Goal: Task Accomplishment & Management: Complete application form

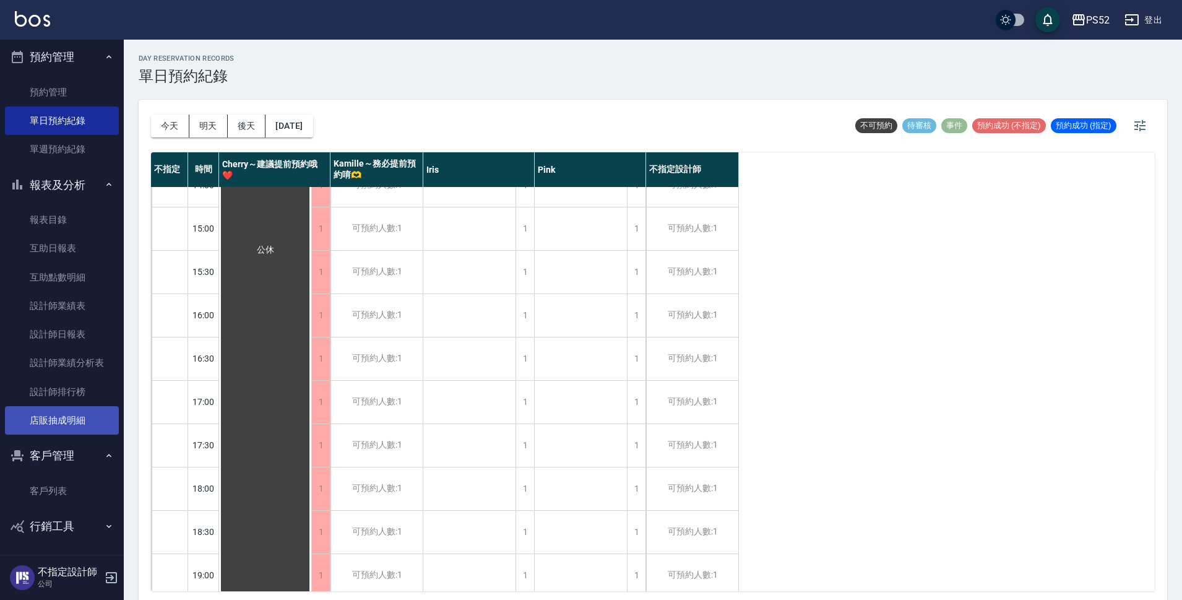
scroll to position [133, 0]
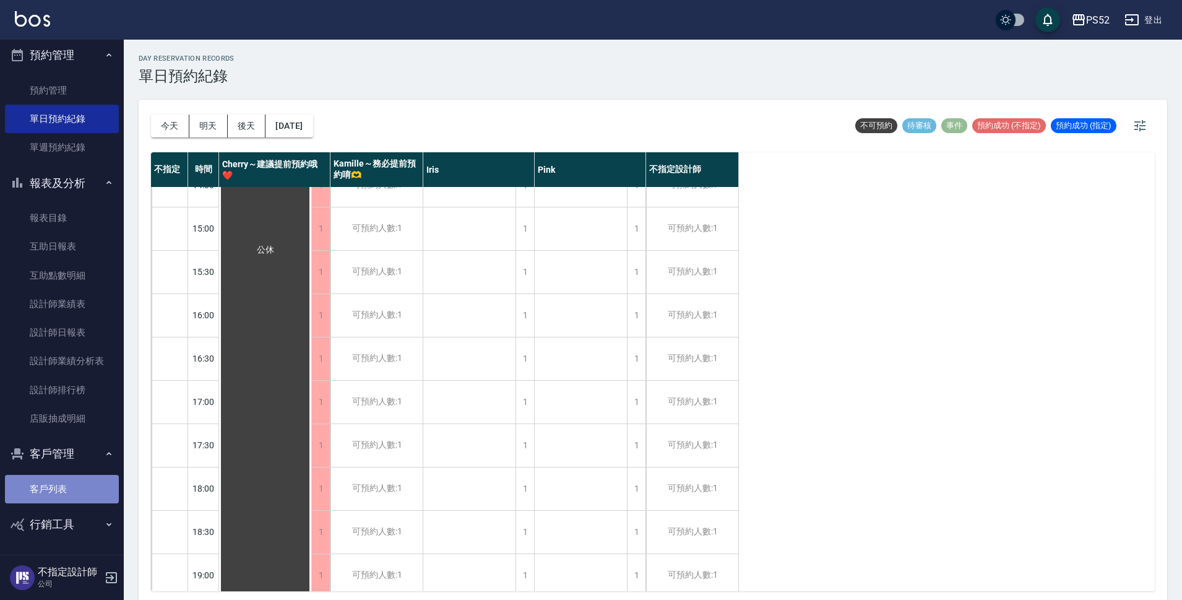
click at [82, 483] on link "客戶列表" at bounding box center [62, 489] width 114 height 28
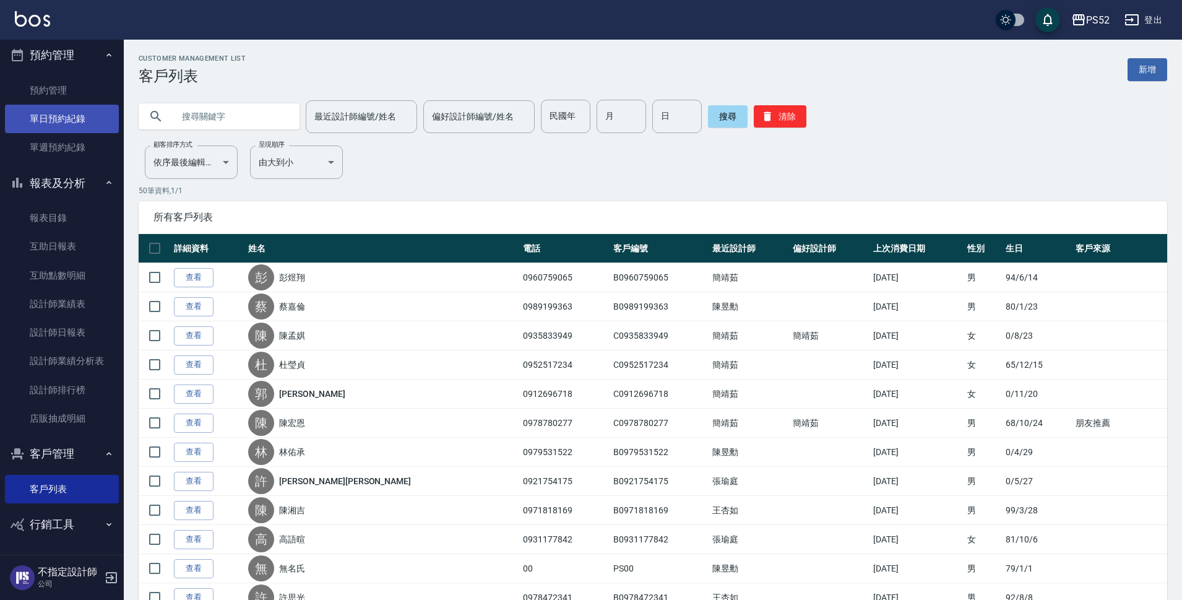
click at [77, 123] on link "單日預約紀錄" at bounding box center [62, 119] width 114 height 28
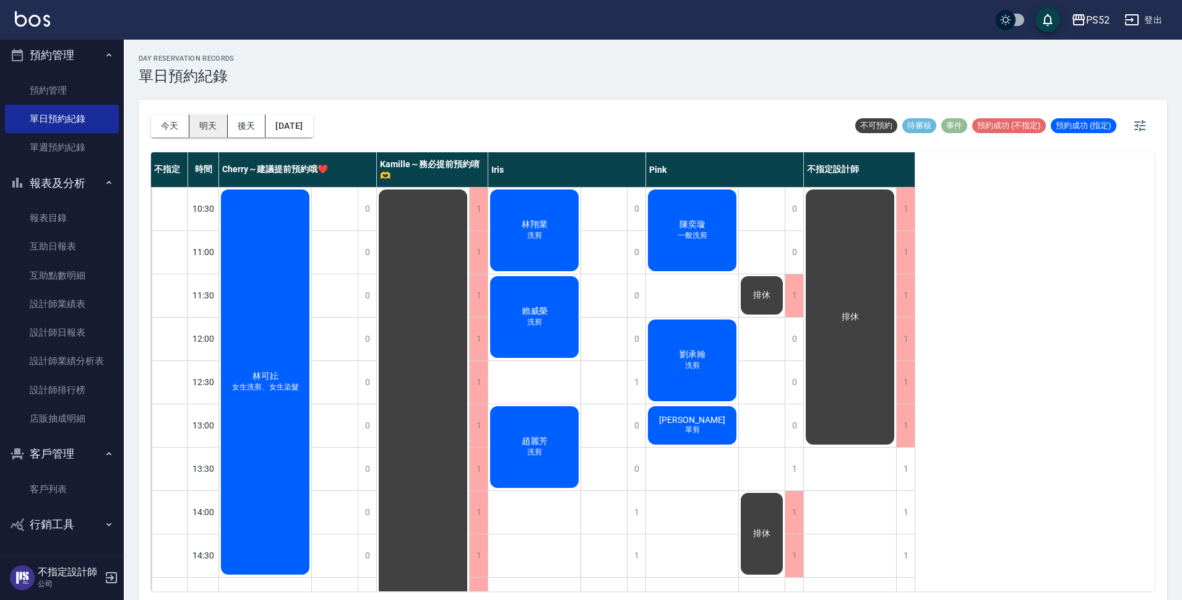
click at [218, 131] on button "明天" at bounding box center [208, 125] width 38 height 23
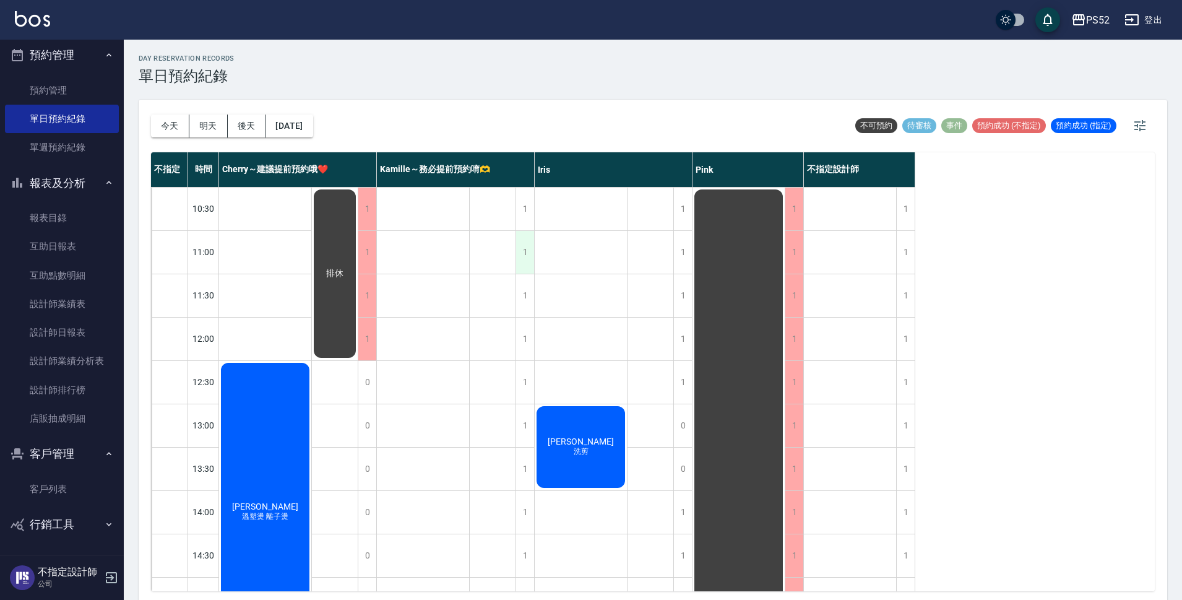
click at [526, 256] on div "1" at bounding box center [524, 252] width 19 height 43
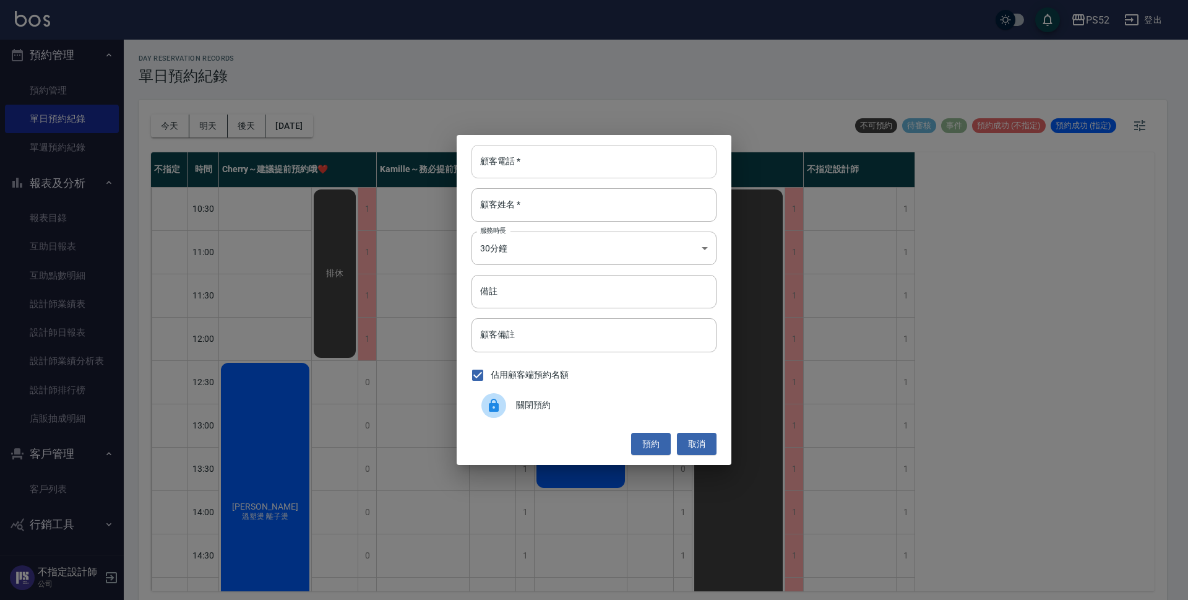
click at [557, 165] on input "顧客電話   *" at bounding box center [593, 161] width 245 height 33
click at [511, 305] on input "備註" at bounding box center [593, 291] width 245 height 33
click at [511, 304] on input "091" at bounding box center [593, 291] width 245 height 33
click at [513, 304] on input "091" at bounding box center [593, 291] width 245 height 33
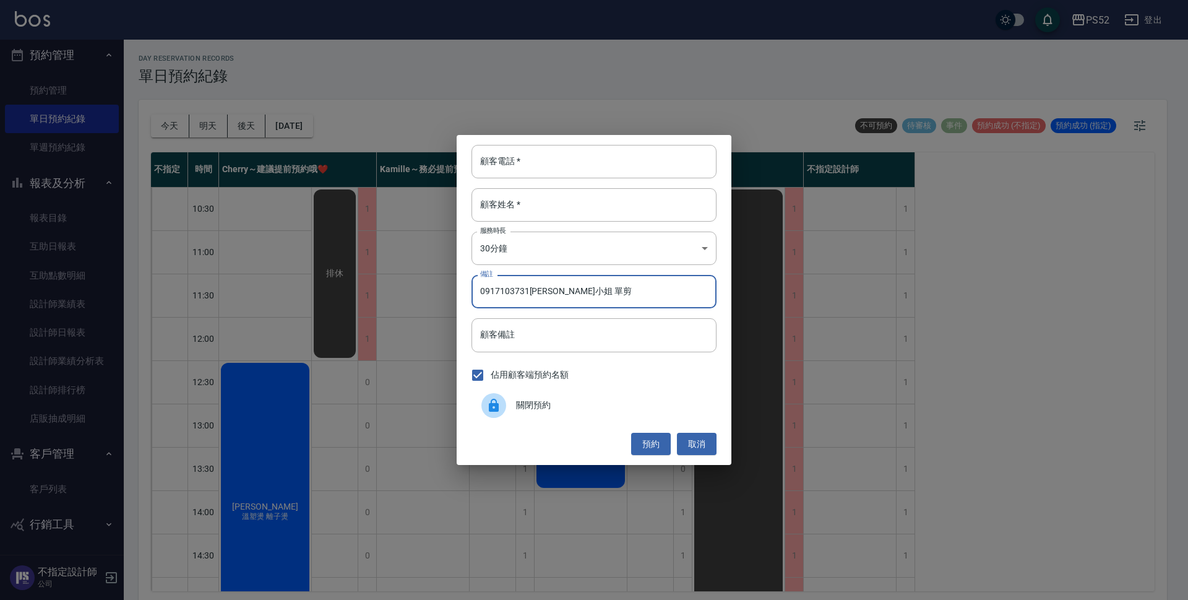
type input "0917103731林小姐 單剪"
click at [534, 184] on div "顧客電話   * 顧客電話   * 顧客姓名   * 顧客姓名   * 服務時長 30分鐘 1 服務時長 備註 0917103731林小姐 單剪 備註 顧客備…" at bounding box center [594, 300] width 275 height 330
click at [538, 168] on input "顧客電話   *" at bounding box center [593, 161] width 245 height 33
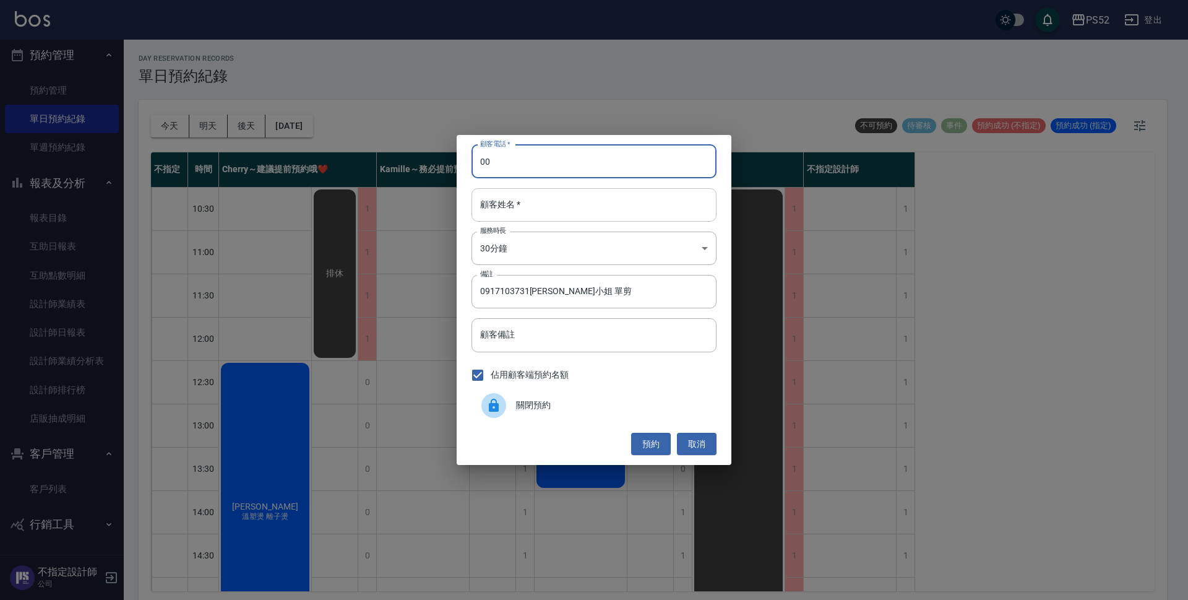
type input "00"
click at [541, 200] on input "顧客姓名   *" at bounding box center [593, 204] width 245 height 33
type input "無"
click at [665, 447] on button "預約" at bounding box center [651, 443] width 40 height 23
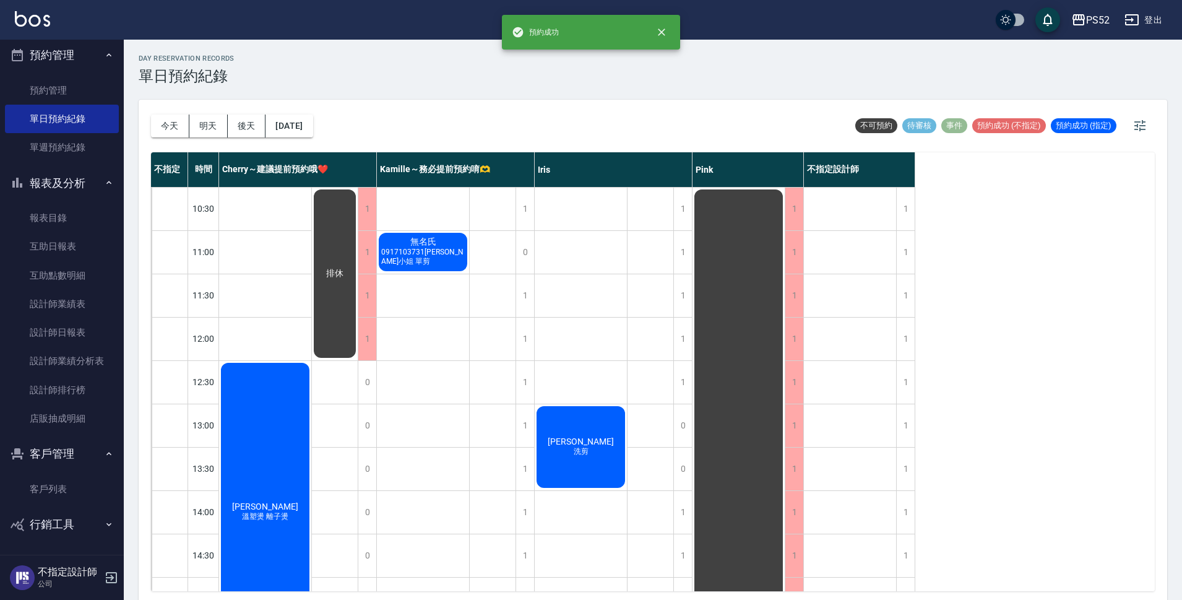
click at [444, 260] on span "0917103731林小姐 單剪" at bounding box center [423, 256] width 88 height 19
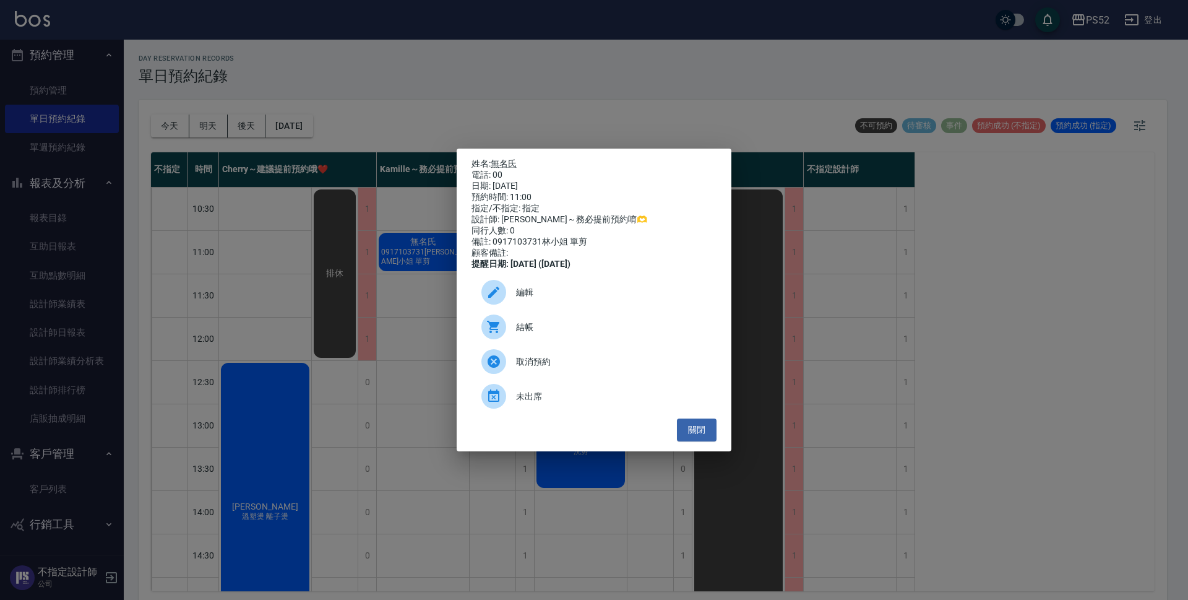
click at [505, 296] on div at bounding box center [493, 292] width 25 height 25
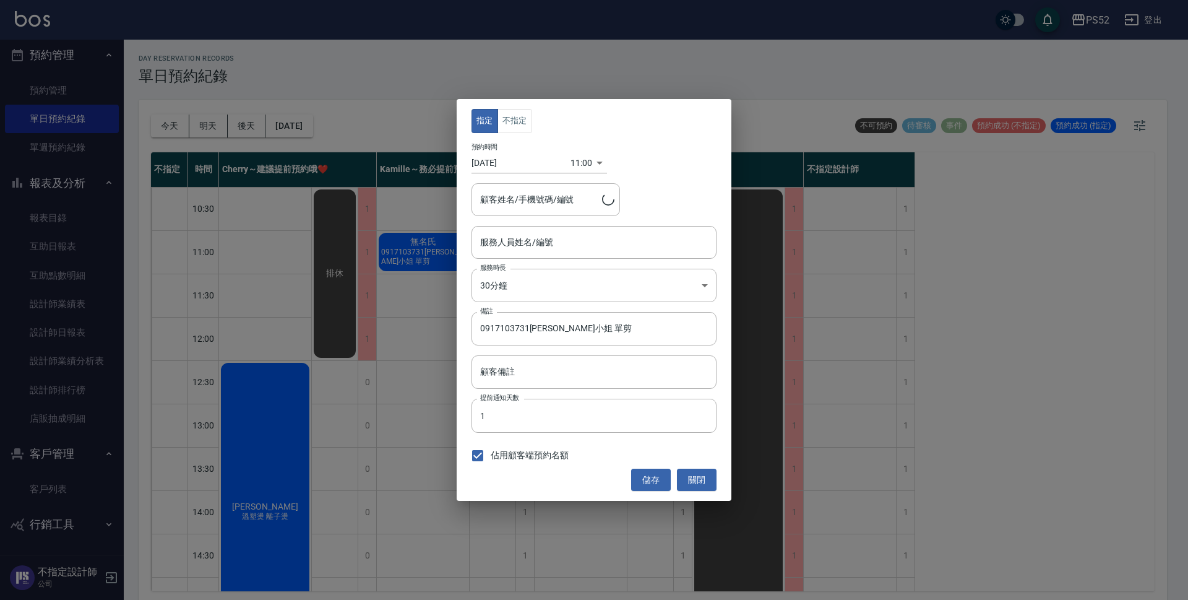
type input "無名氏/00/PS00"
type input "Kamille～務必提前預約唷🫶-3"
click at [519, 117] on button "不指定" at bounding box center [514, 121] width 35 height 24
click at [645, 476] on button "儲存" at bounding box center [651, 479] width 40 height 23
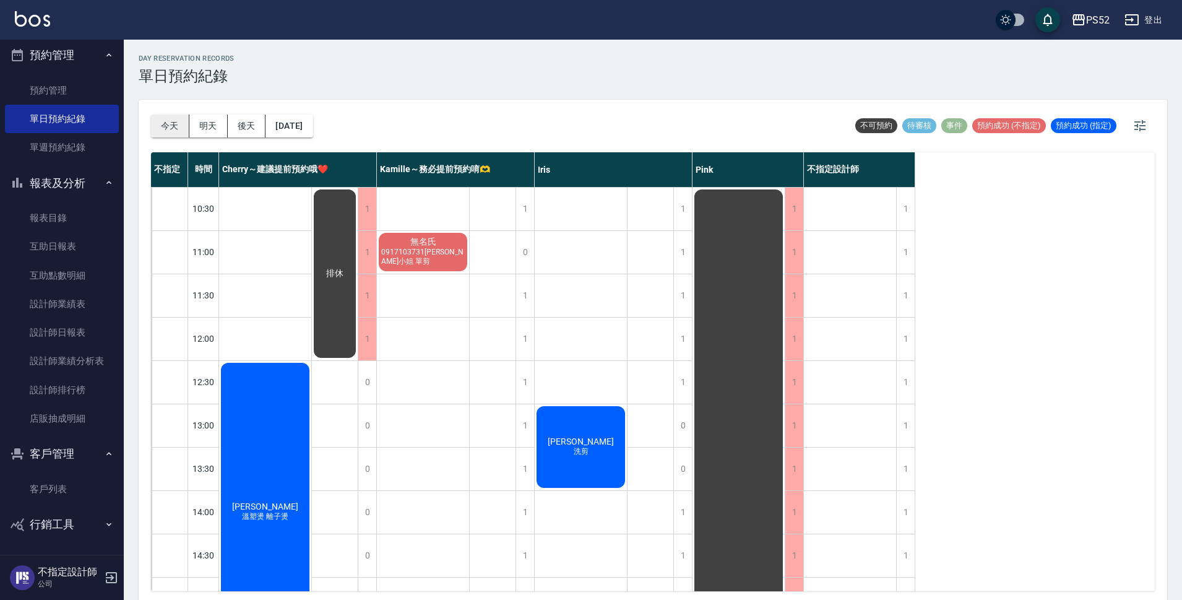
click at [168, 136] on button "今天" at bounding box center [170, 125] width 38 height 23
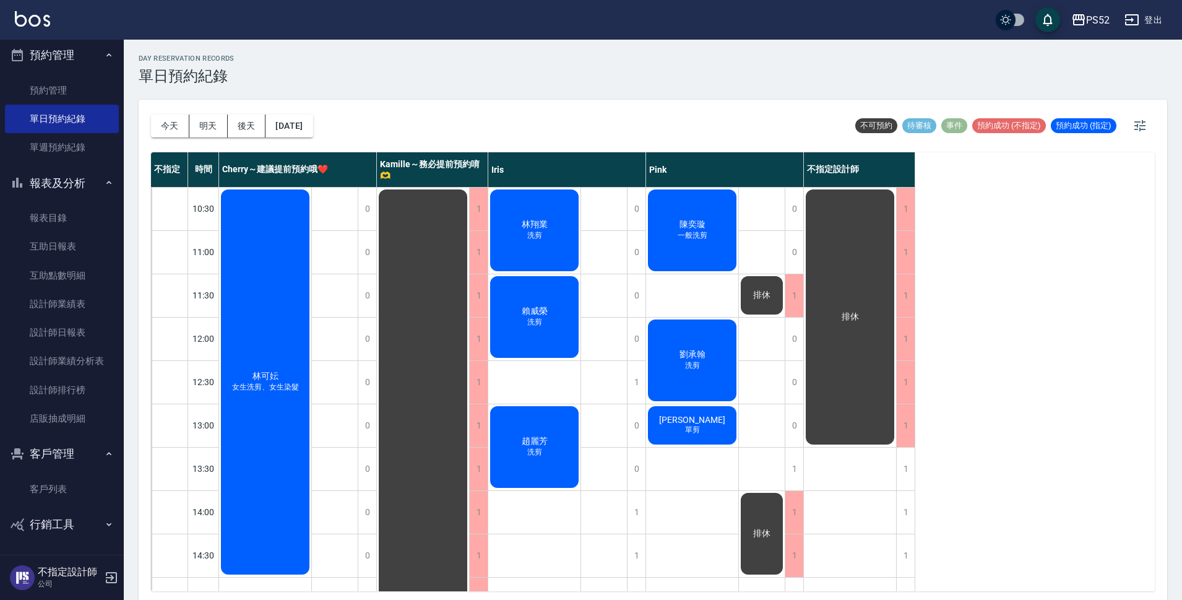
click at [718, 237] on div "陳奕璇 一般洗剪" at bounding box center [692, 229] width 92 height 85
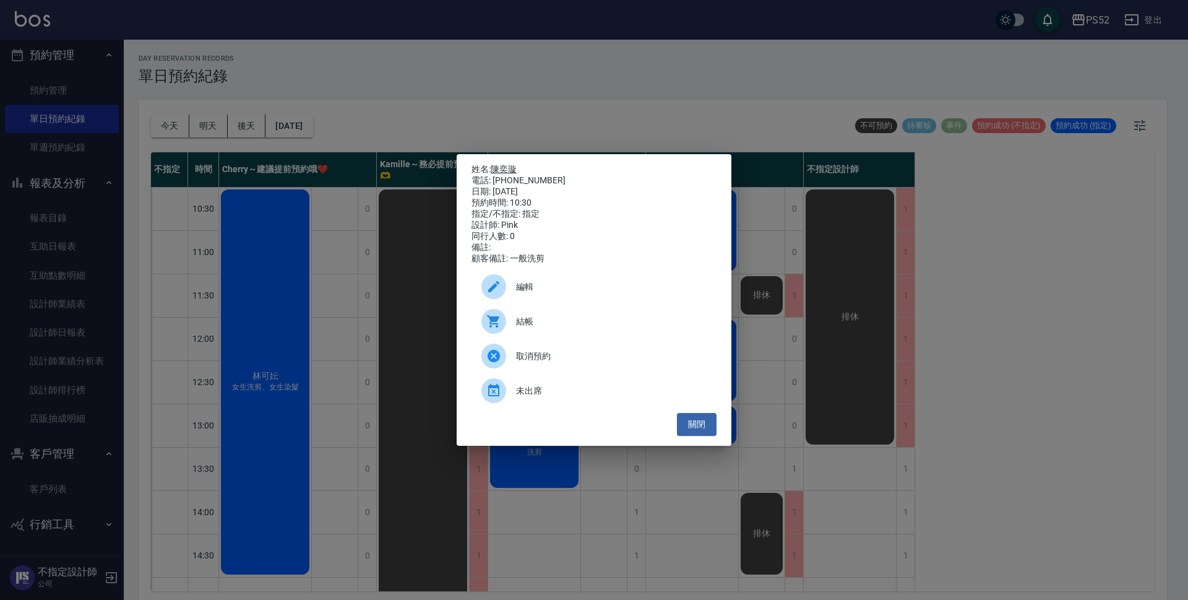
click at [499, 164] on link "陳奕璇" at bounding box center [504, 169] width 26 height 10
click at [700, 426] on button "關閉" at bounding box center [697, 424] width 40 height 23
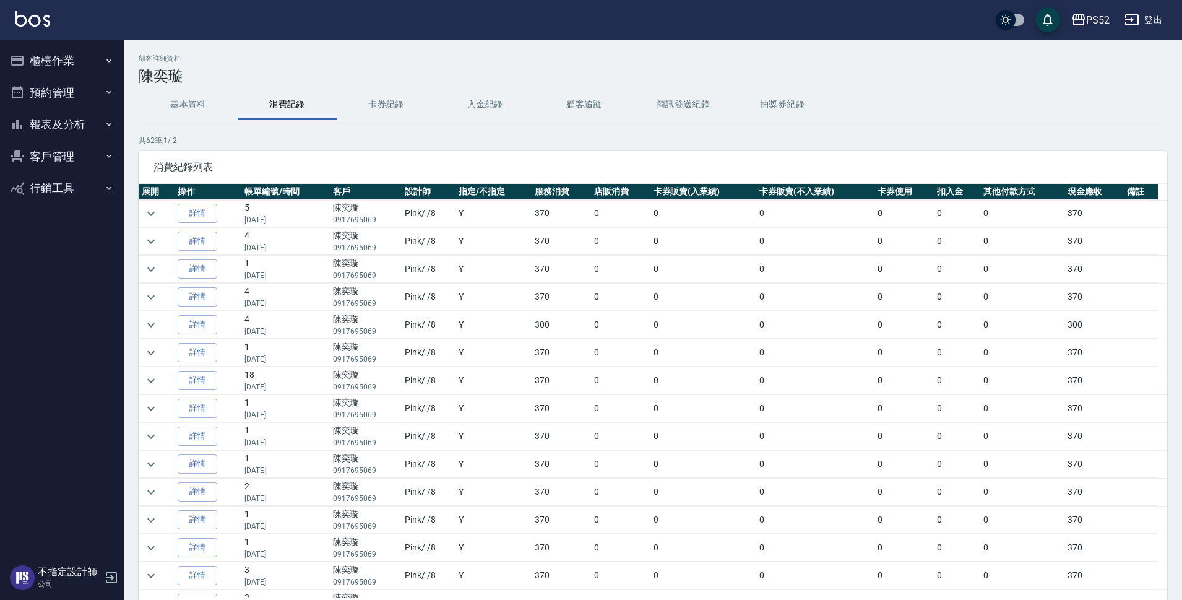
click at [187, 103] on button "基本資料" at bounding box center [188, 105] width 99 height 30
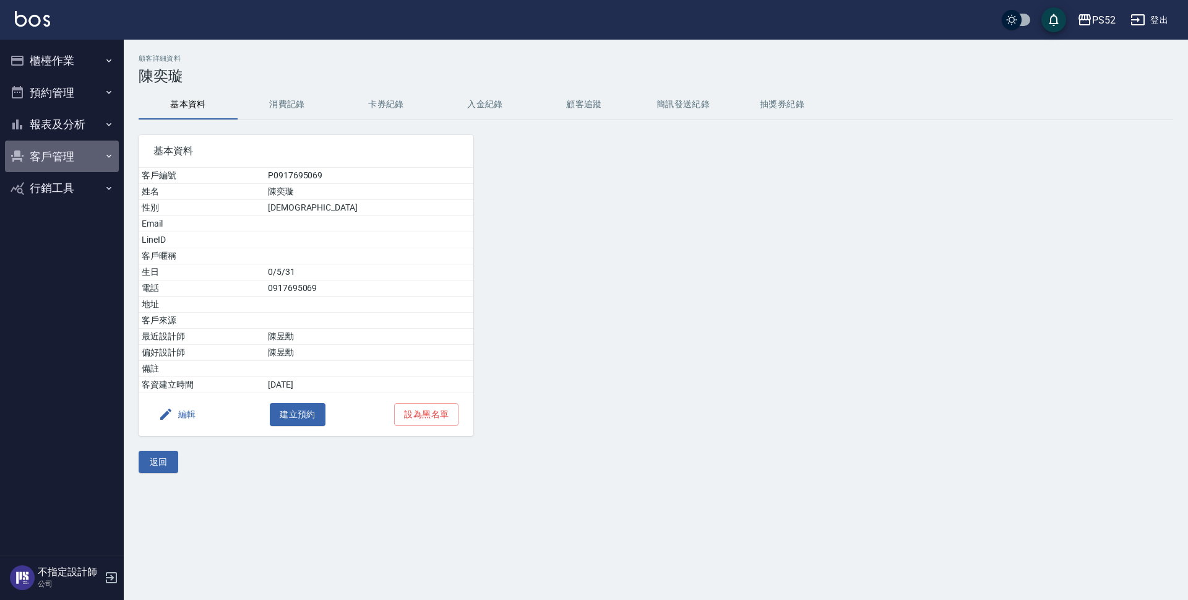
click at [61, 144] on button "客戶管理" at bounding box center [62, 156] width 114 height 32
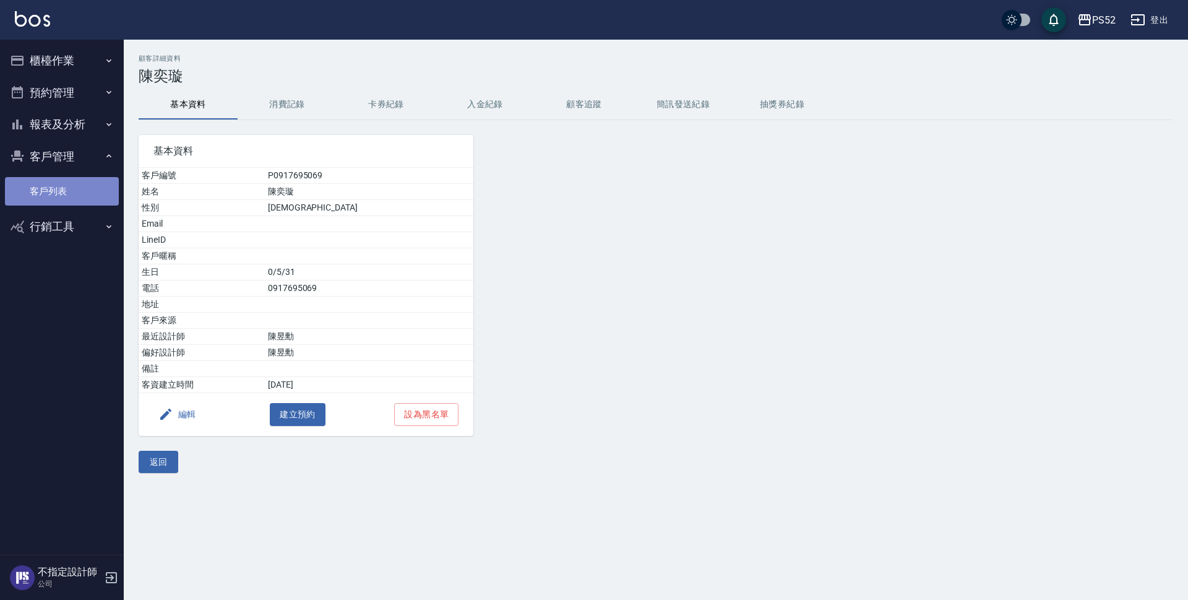
click at [62, 194] on link "客戶列表" at bounding box center [62, 191] width 114 height 28
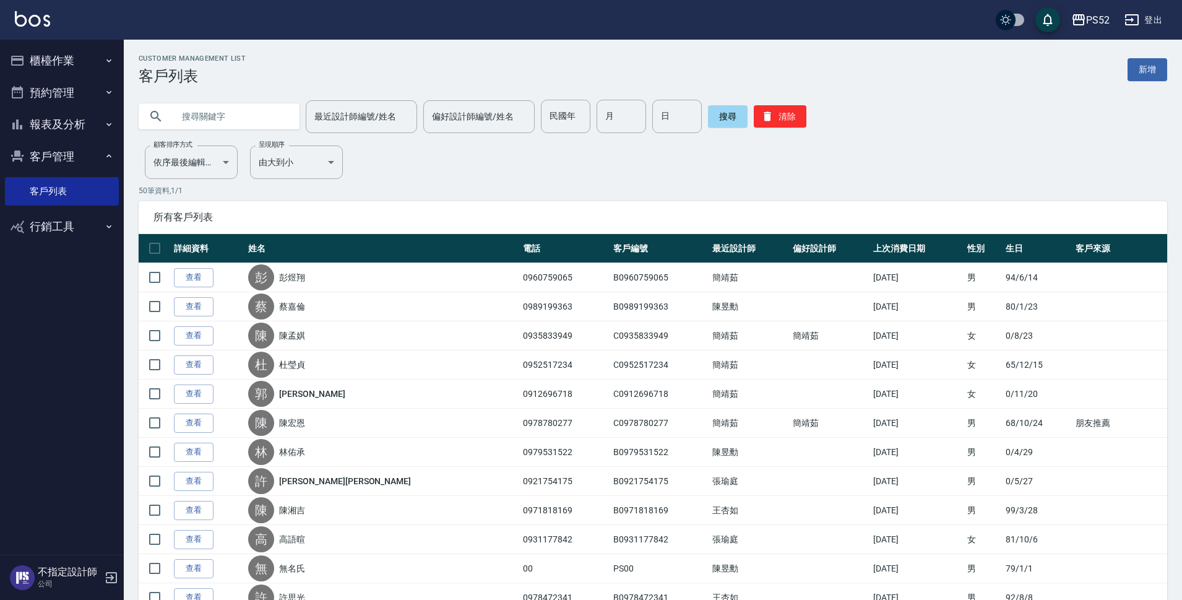
click at [200, 114] on input "text" at bounding box center [231, 116] width 116 height 33
type input "0923320"
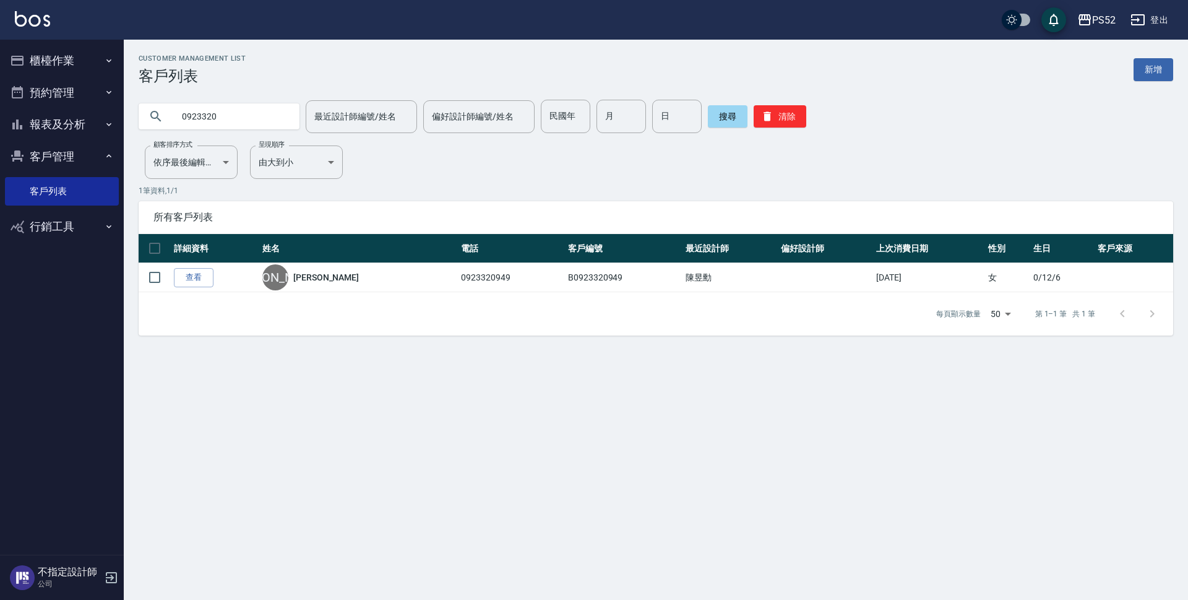
click at [81, 87] on button "預約管理" at bounding box center [62, 93] width 114 height 32
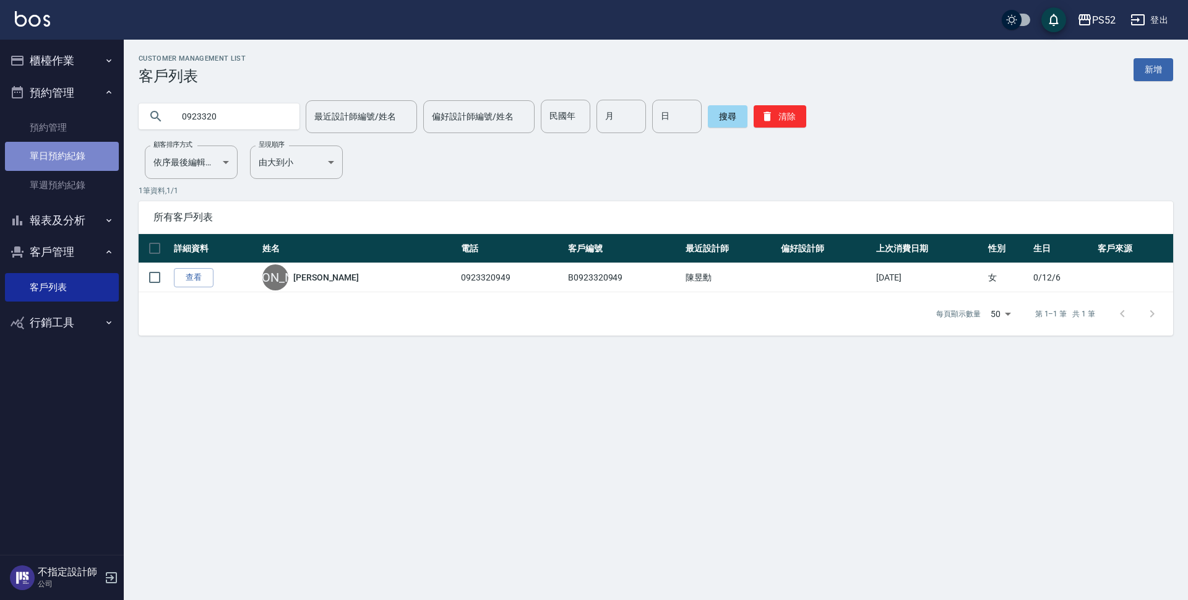
click at [93, 149] on link "單日預約紀錄" at bounding box center [62, 156] width 114 height 28
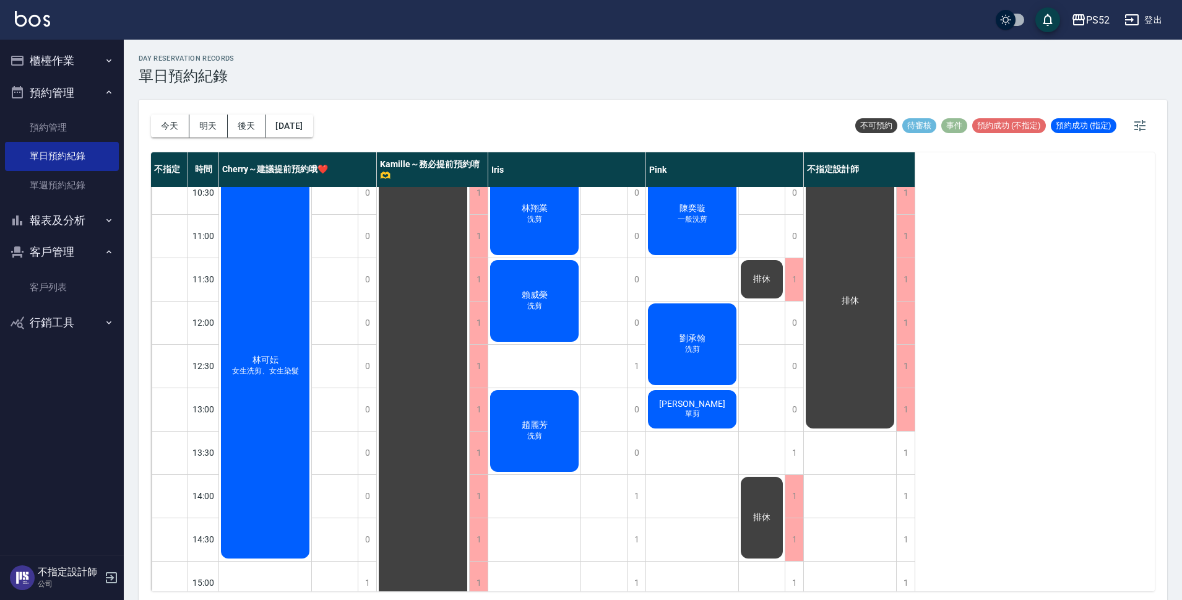
scroll to position [20, 0]
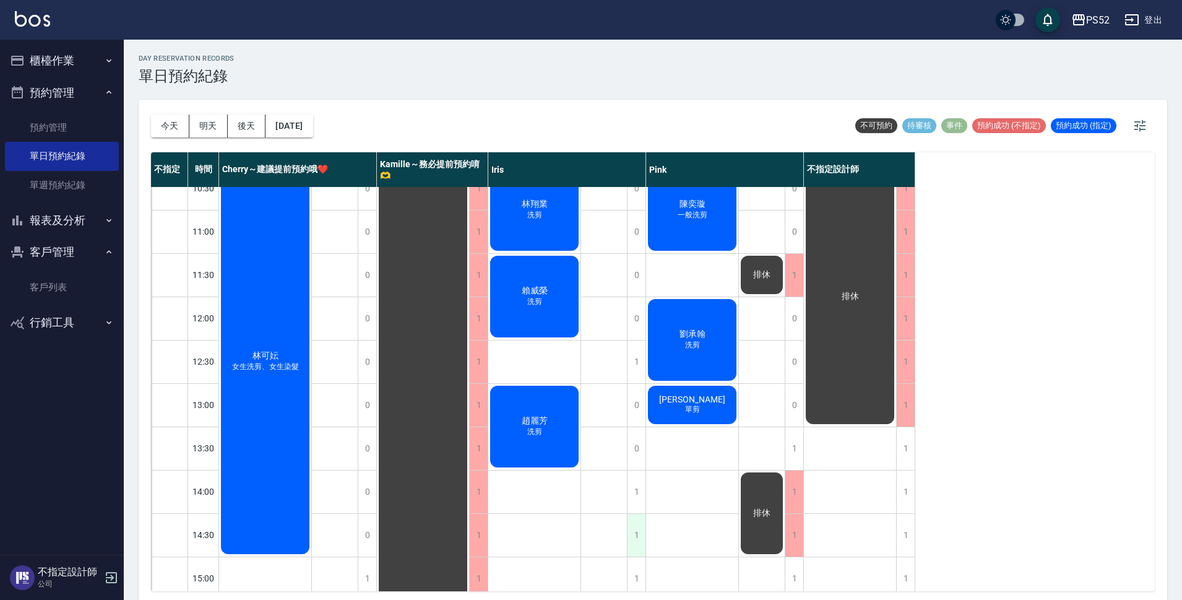
click at [635, 517] on div "1" at bounding box center [636, 535] width 19 height 43
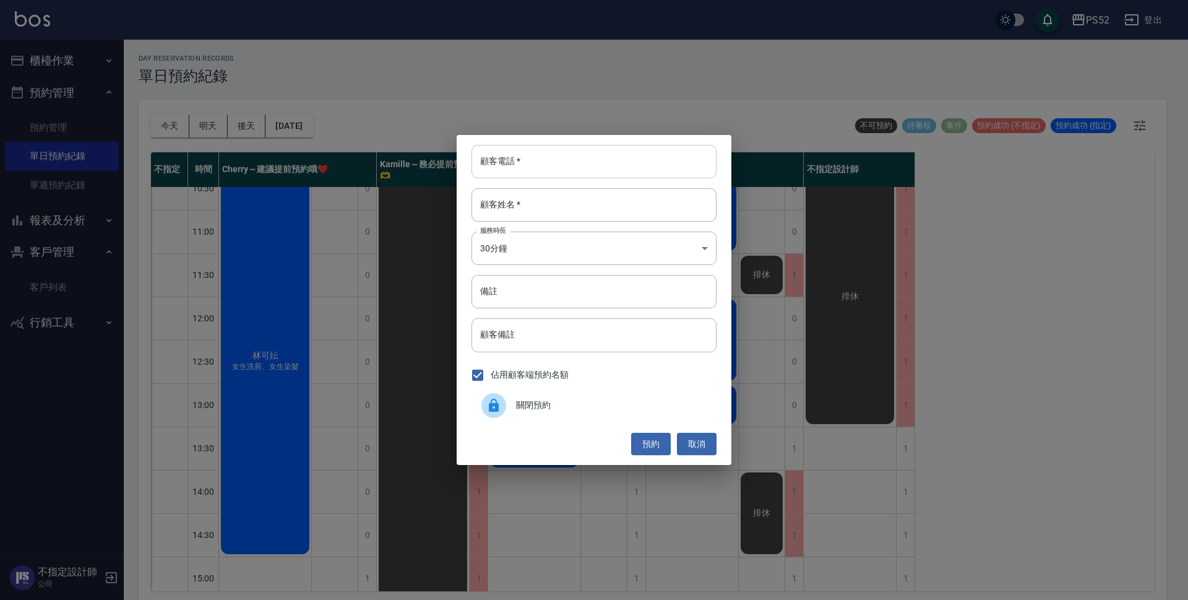
click at [589, 165] on input "顧客電話   *" at bounding box center [593, 161] width 245 height 33
type input "00"
click at [582, 215] on input "顧客姓名   *" at bounding box center [593, 204] width 245 height 33
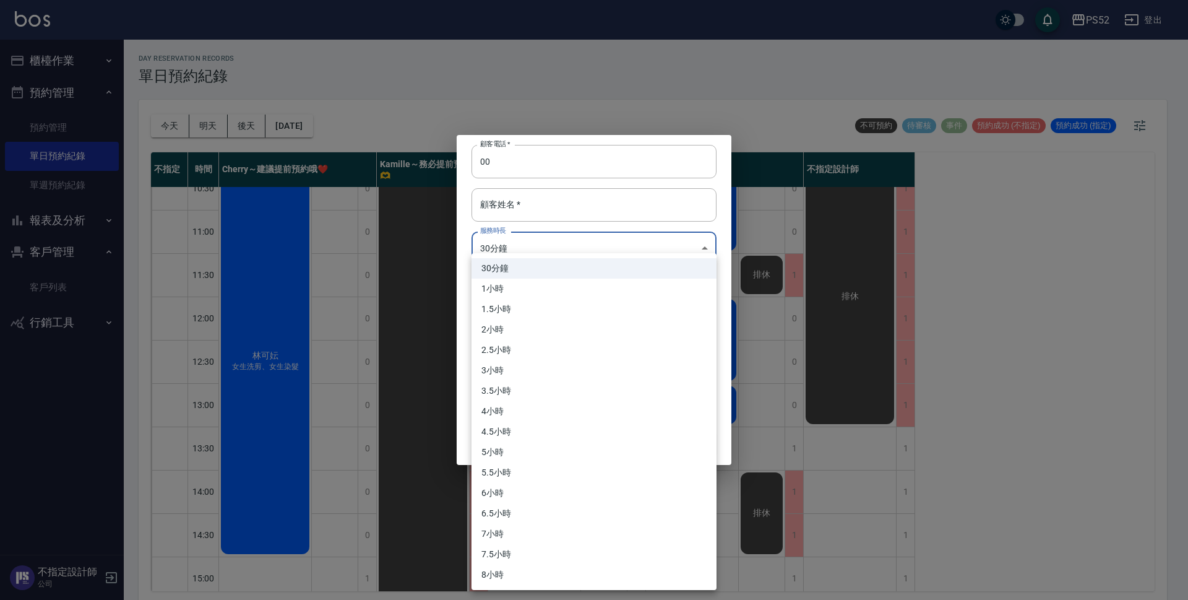
click at [533, 247] on body "PS52 登出 櫃檯作業 排班表 現場電腦打卡 掃碼打卡 預約管理 預約管理 單日預約紀錄 單週預約紀錄 報表及分析 報表目錄 互助日報表 互助點數明細 設計…" at bounding box center [594, 301] width 1188 height 603
click at [512, 284] on li "1小時" at bounding box center [593, 288] width 245 height 20
type input "2"
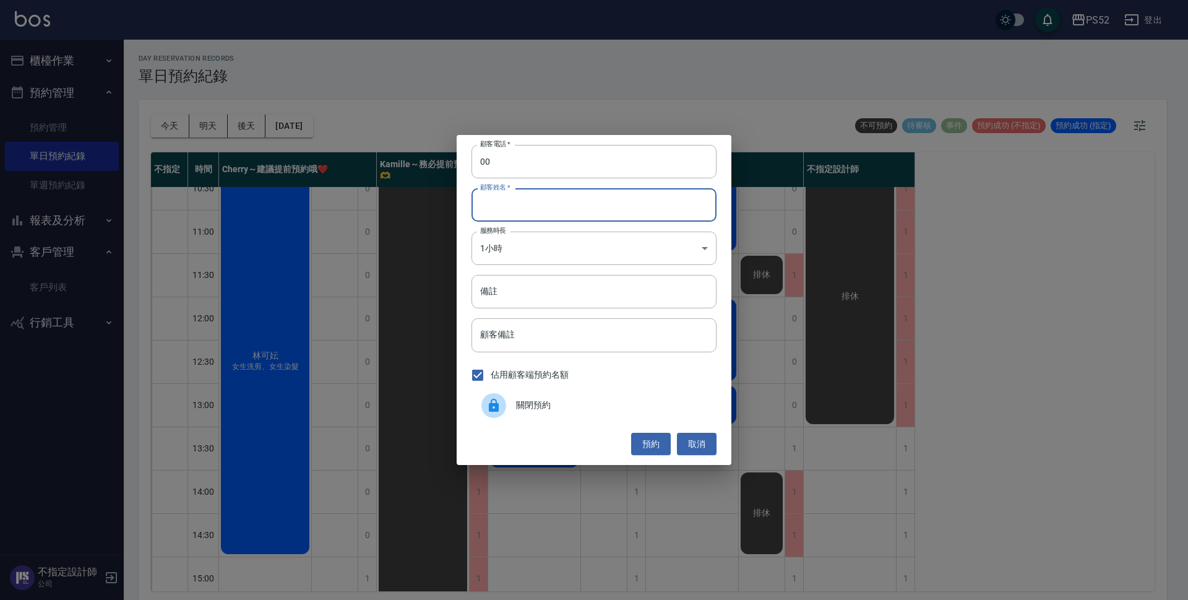
click at [529, 209] on input "顧客姓名   *" at bounding box center [593, 204] width 245 height 33
type input "無"
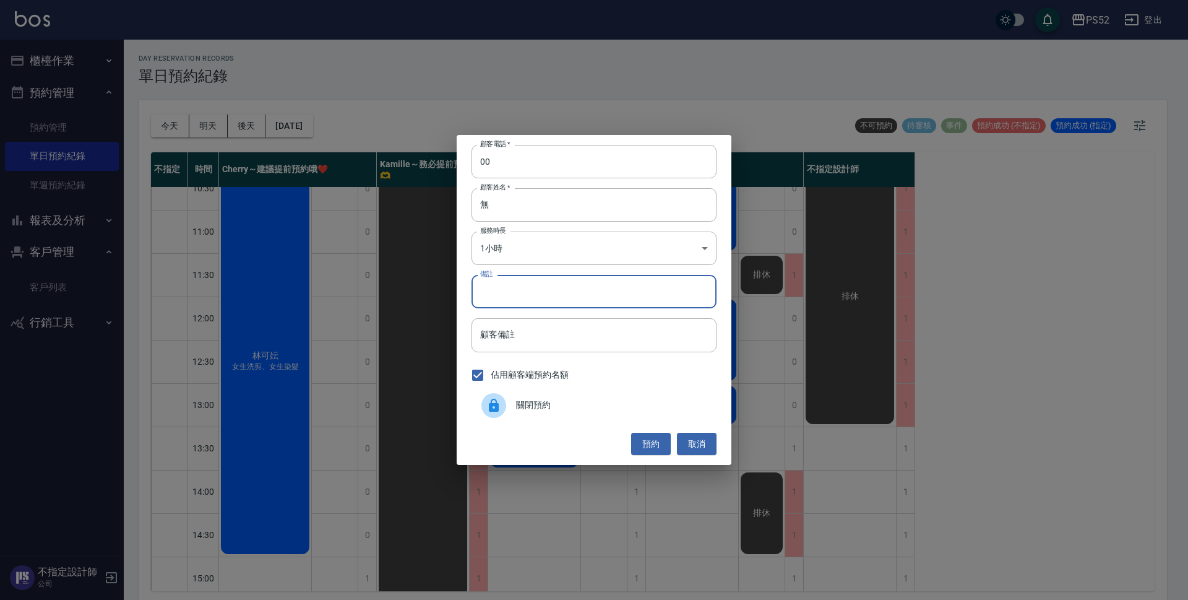
click at [530, 288] on input "備註" at bounding box center [593, 291] width 245 height 33
type input "sc"
click at [639, 443] on button "預約" at bounding box center [651, 443] width 40 height 23
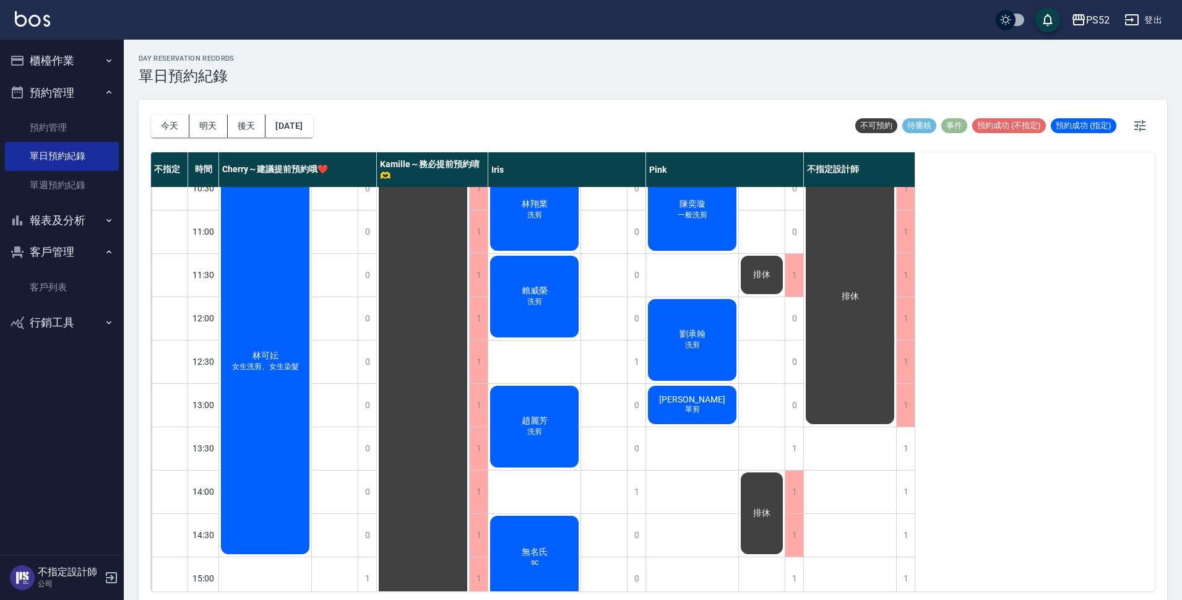
click at [715, 333] on div "劉承翰 洗剪" at bounding box center [692, 339] width 92 height 85
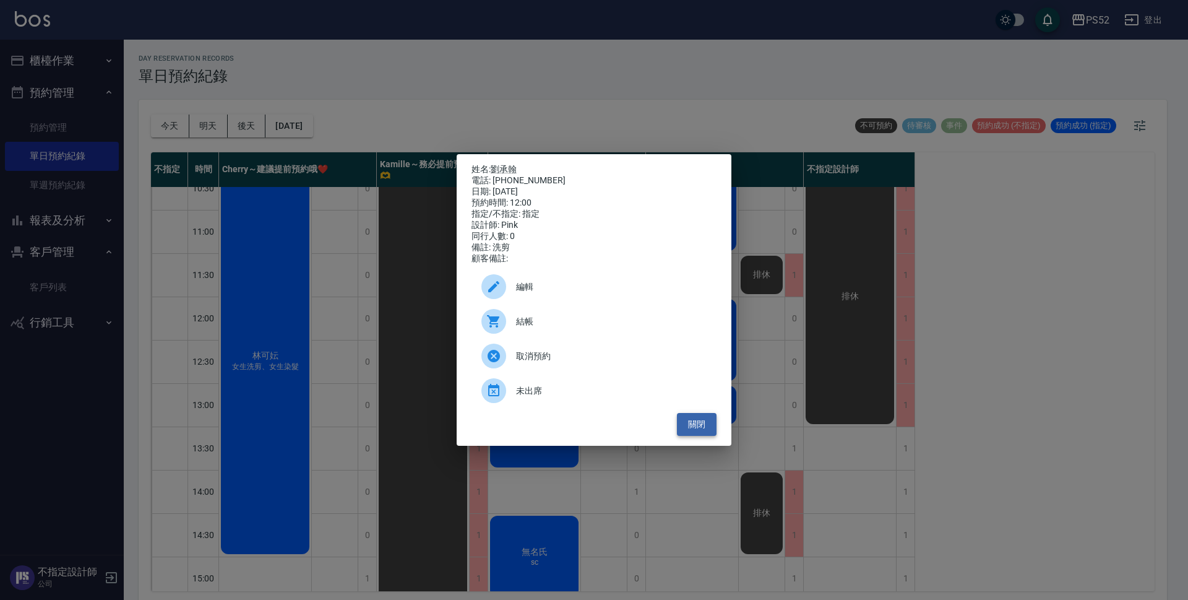
click at [695, 428] on button "關閉" at bounding box center [697, 424] width 40 height 23
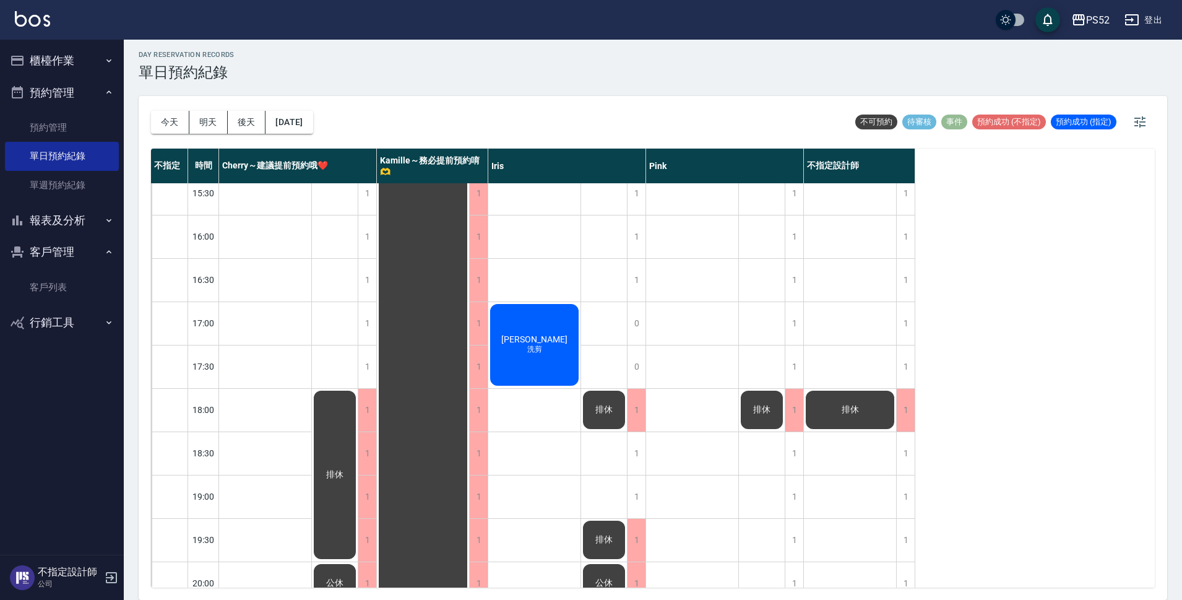
scroll to position [453, 0]
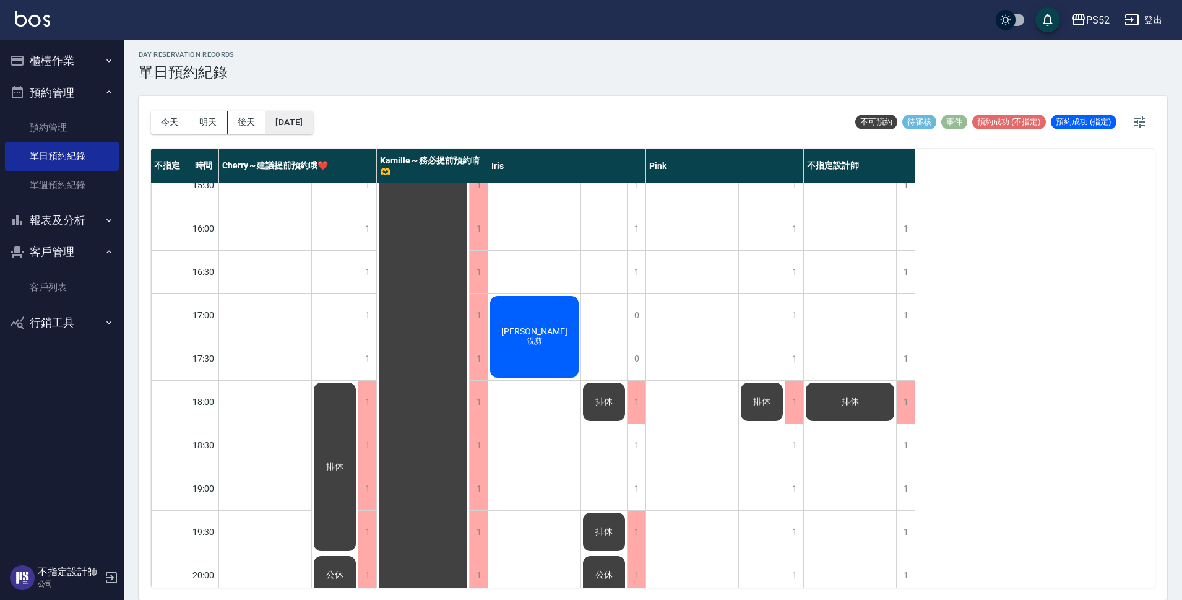
click at [312, 116] on button "[DATE]" at bounding box center [288, 122] width 47 height 23
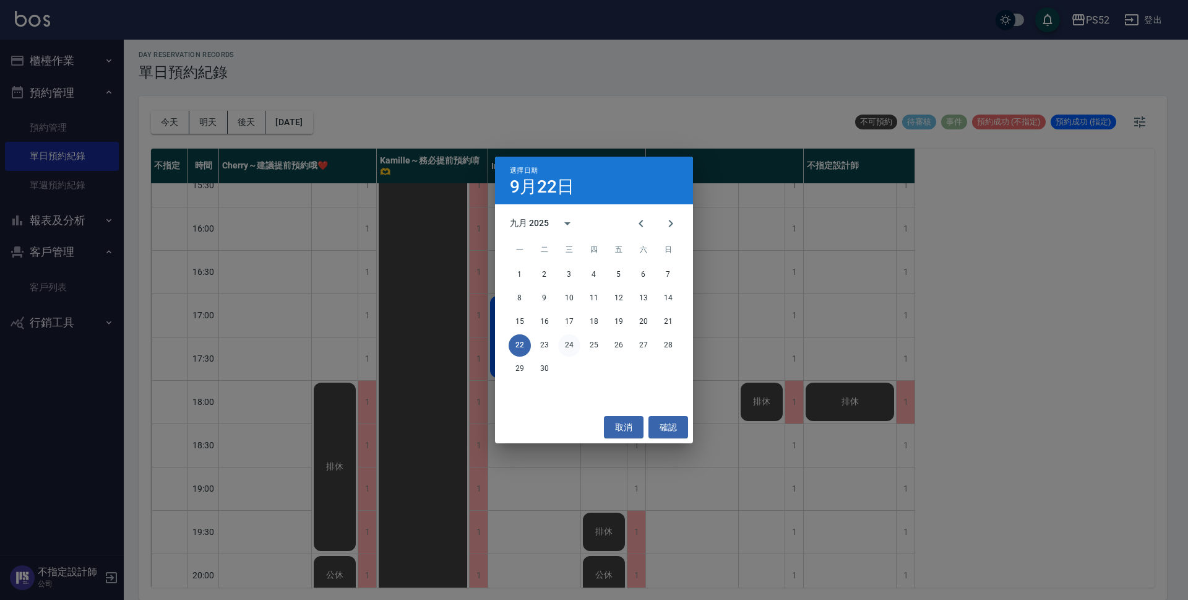
click at [569, 348] on button "24" at bounding box center [569, 345] width 22 height 22
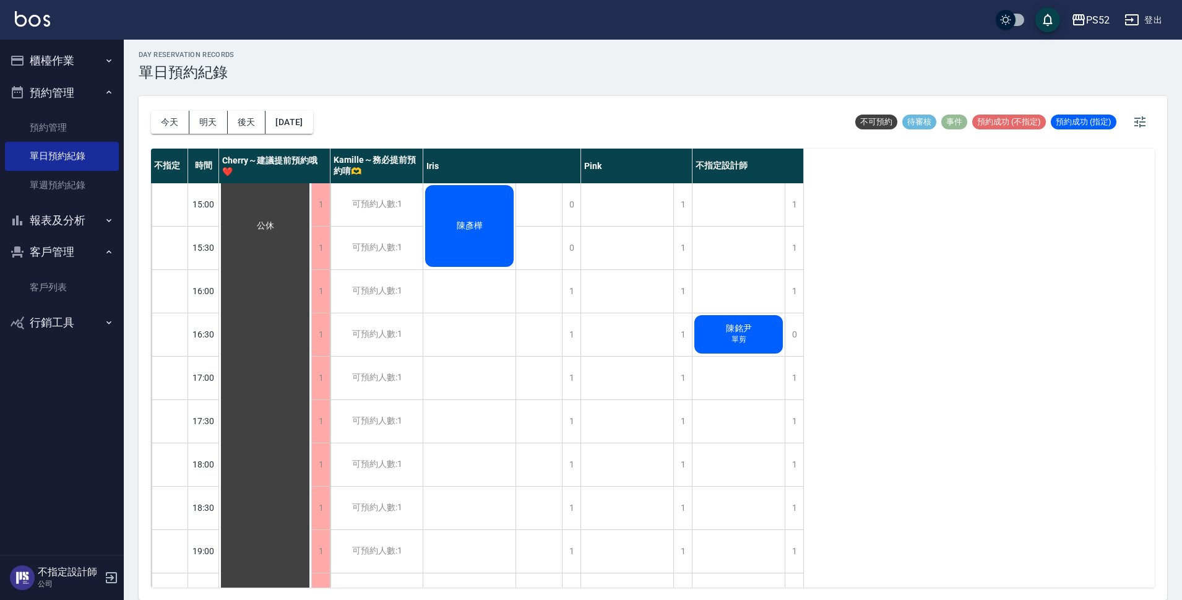
scroll to position [391, 0]
click at [676, 466] on div "1" at bounding box center [682, 463] width 19 height 43
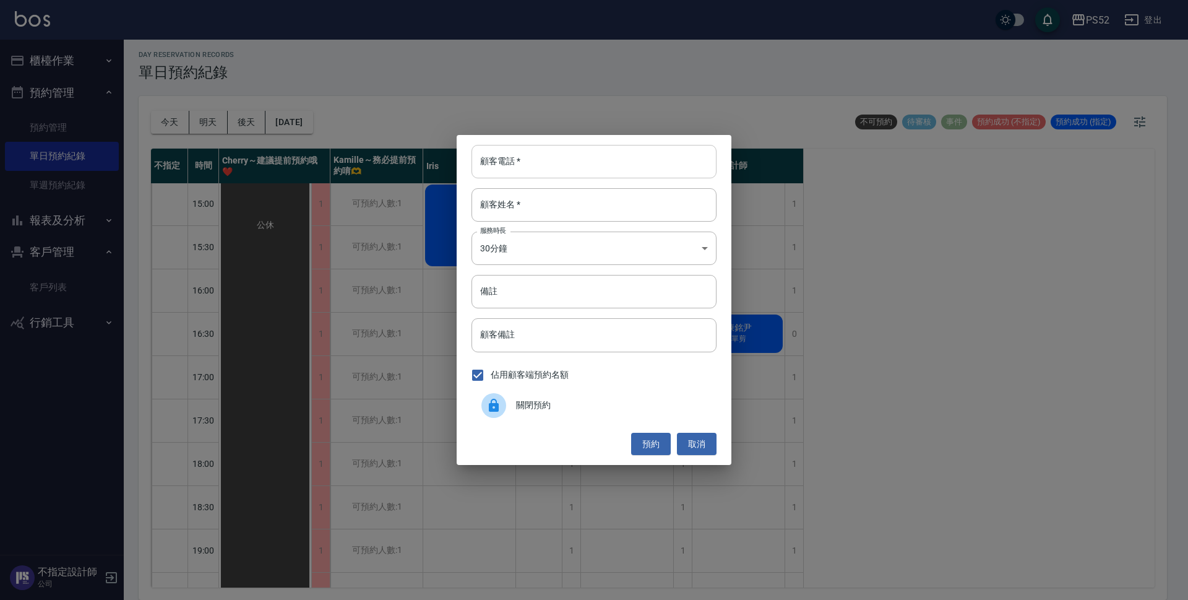
click at [574, 156] on input "顧客電話   *" at bounding box center [593, 161] width 245 height 33
type input "0908186113"
click at [549, 210] on input "顧客姓名   *" at bounding box center [593, 204] width 245 height 33
type input "123"
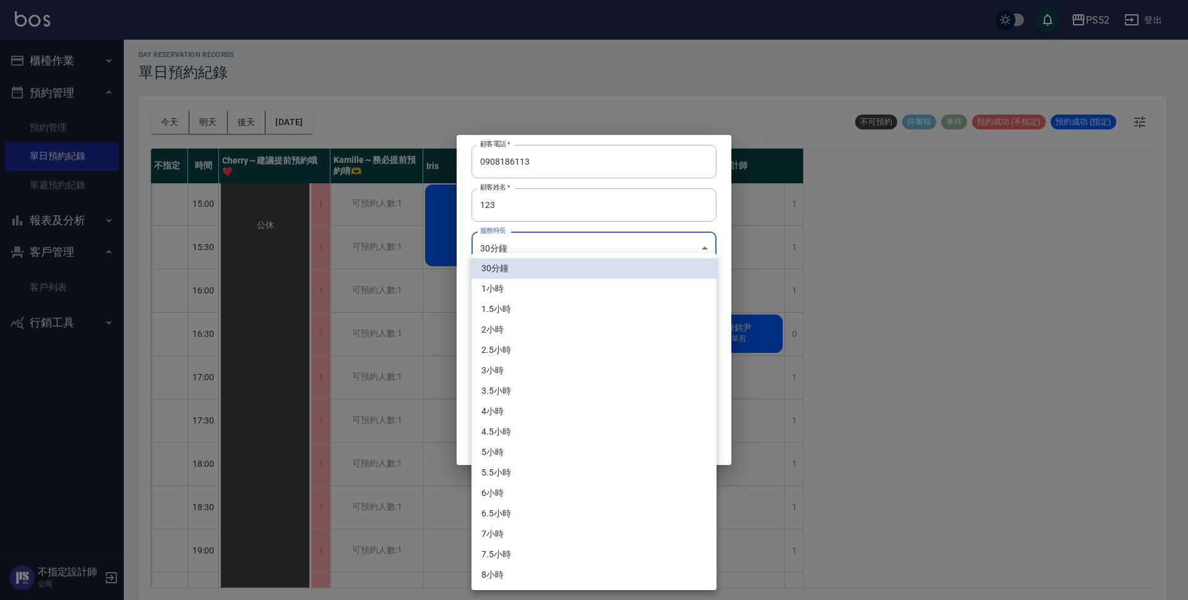
click at [501, 237] on body "PS52 登出 櫃檯作業 排班表 現場電腦打卡 掃碼打卡 預約管理 預約管理 單日預約紀錄 單週預約紀錄 報表及分析 報表目錄 互助日報表 互助點數明細 設計…" at bounding box center [594, 297] width 1188 height 603
click at [527, 292] on li "1小時" at bounding box center [593, 288] width 245 height 20
type input "2"
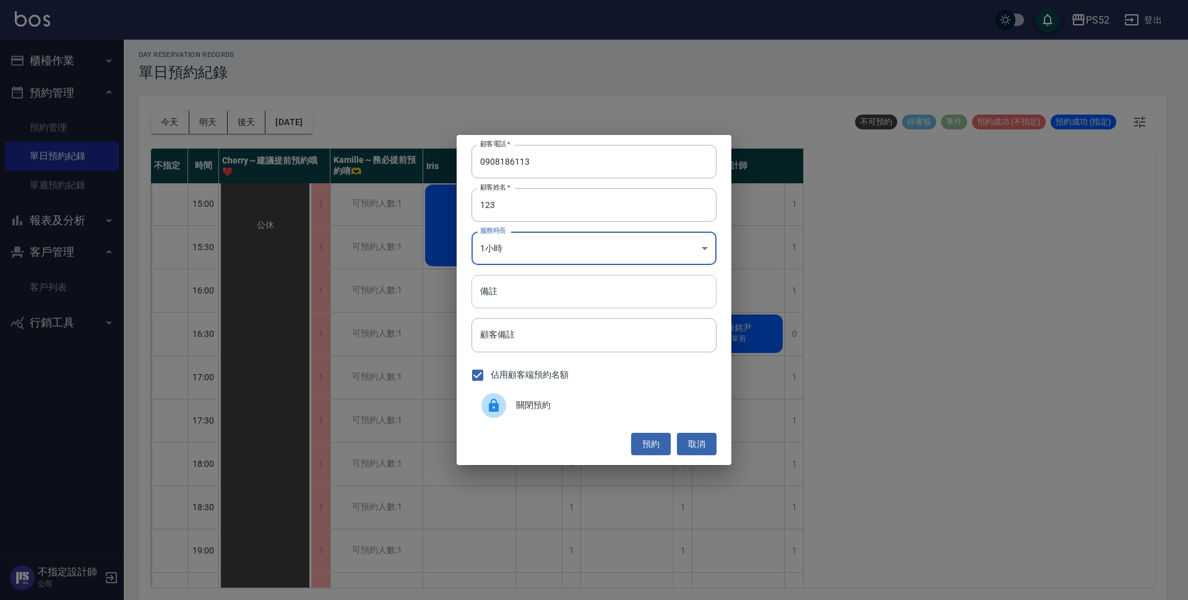
click at [554, 300] on input "備註" at bounding box center [593, 291] width 245 height 33
type input "v"
type input "d"
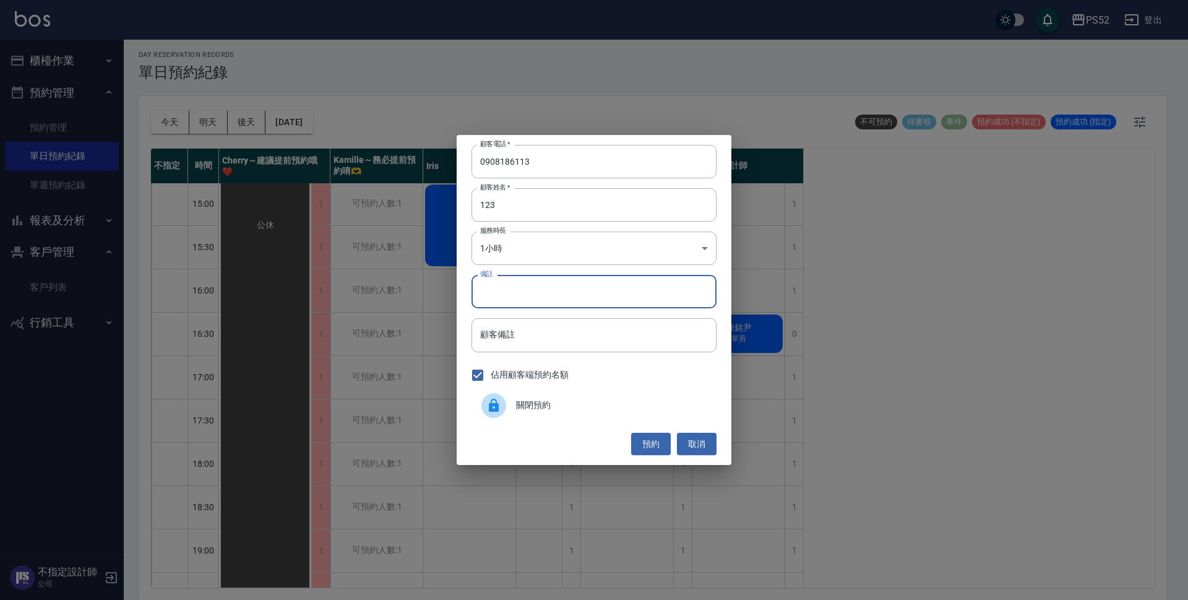
type input "d"
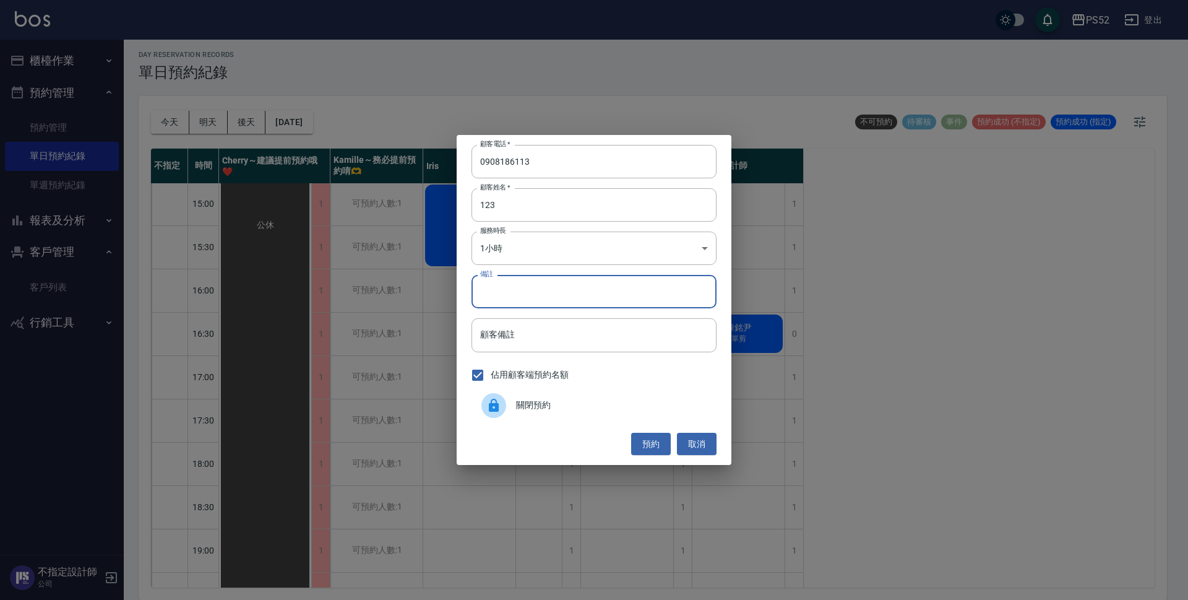
type input "＿"
type input "洗剪"
click at [661, 449] on button "預約" at bounding box center [651, 443] width 40 height 23
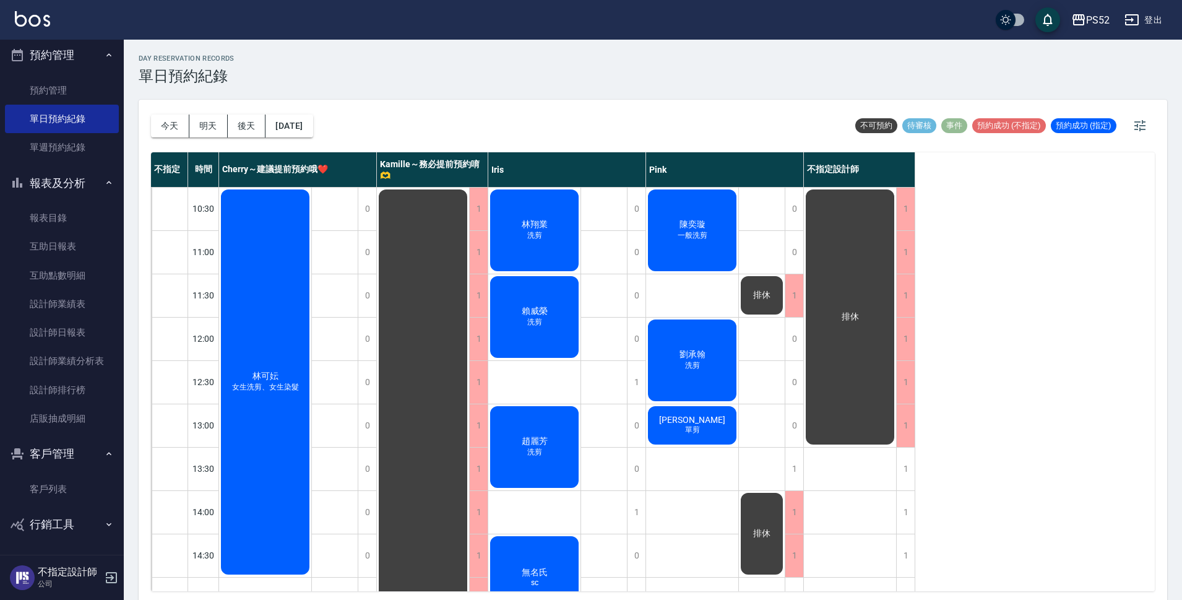
scroll to position [20, 0]
